Goal: Task Accomplishment & Management: Use online tool/utility

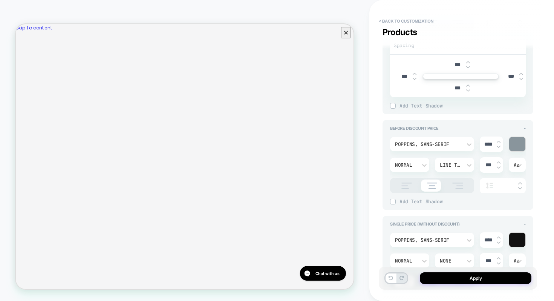
scroll to position [2, 0]
type textarea "*"
click at [384, 24] on button "< Back to customization" at bounding box center [406, 21] width 62 height 12
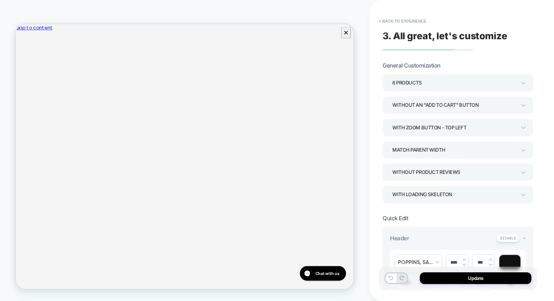
click at [420, 28] on div "**********" at bounding box center [458, 151] width 158 height 286
click at [417, 21] on button "< Back to experience" at bounding box center [402, 21] width 55 height 12
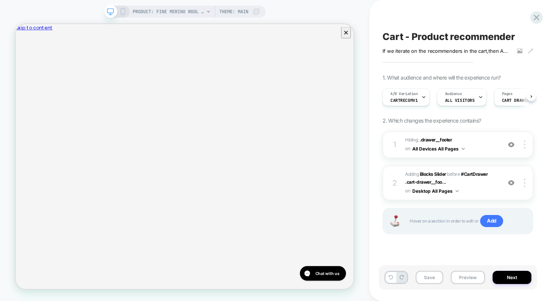
scroll to position [0, 0]
click at [537, 15] on icon at bounding box center [537, 17] width 10 height 10
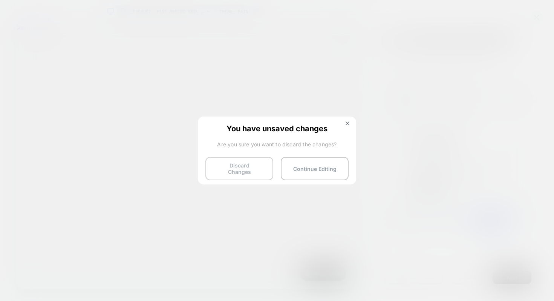
click at [235, 167] on button "Discard Changes" at bounding box center [240, 168] width 68 height 23
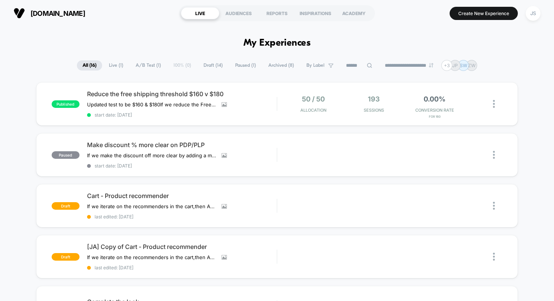
click at [116, 26] on div "**********" at bounding box center [277, 150] width 554 height 301
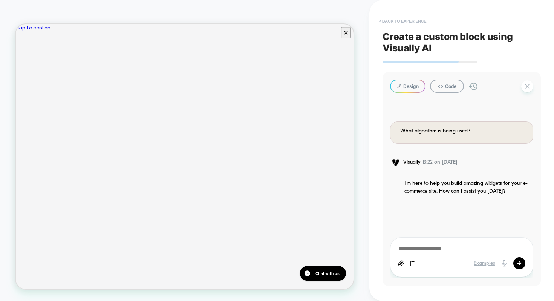
click at [412, 21] on button "< Back to experience" at bounding box center [402, 21] width 55 height 12
click at [387, 65] on button "Discard" at bounding box center [382, 66] width 37 height 12
click at [525, 87] on icon at bounding box center [528, 87] width 8 height 8
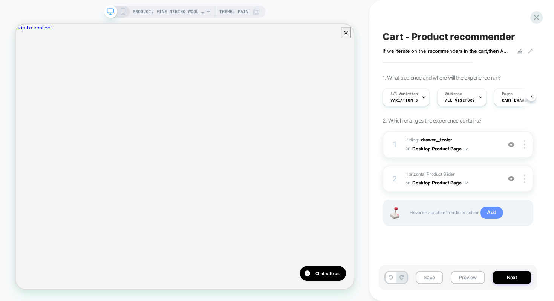
scroll to position [0, 0]
click at [430, 278] on button "Save" at bounding box center [430, 277] width 28 height 13
click at [540, 20] on icon at bounding box center [537, 17] width 10 height 10
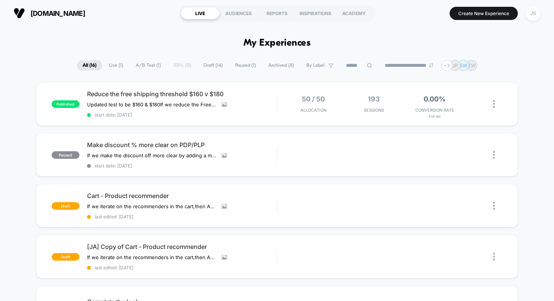
click at [530, 9] on div "JS" at bounding box center [533, 13] width 15 height 15
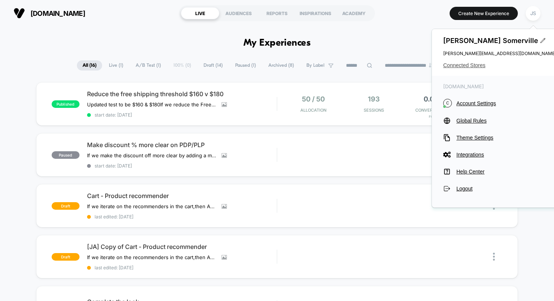
click at [451, 64] on span "Connected Stores" at bounding box center [499, 65] width 113 height 6
